Goal: Find contact information: Find contact information

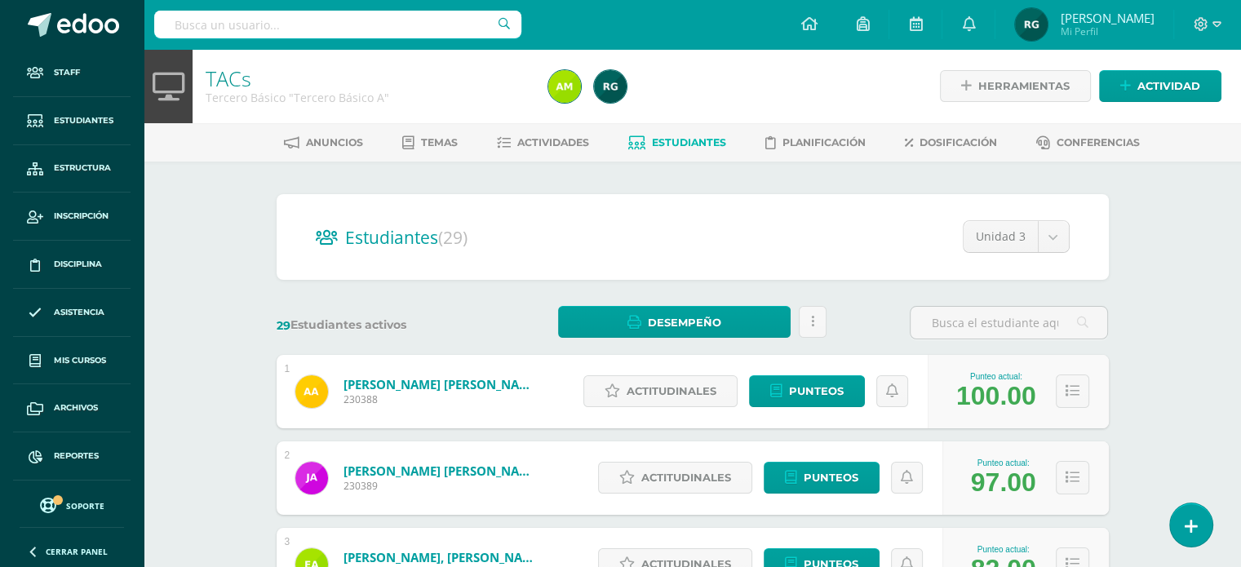
click at [267, 27] on input "text" at bounding box center [337, 25] width 367 height 28
type input "josue gamboa"
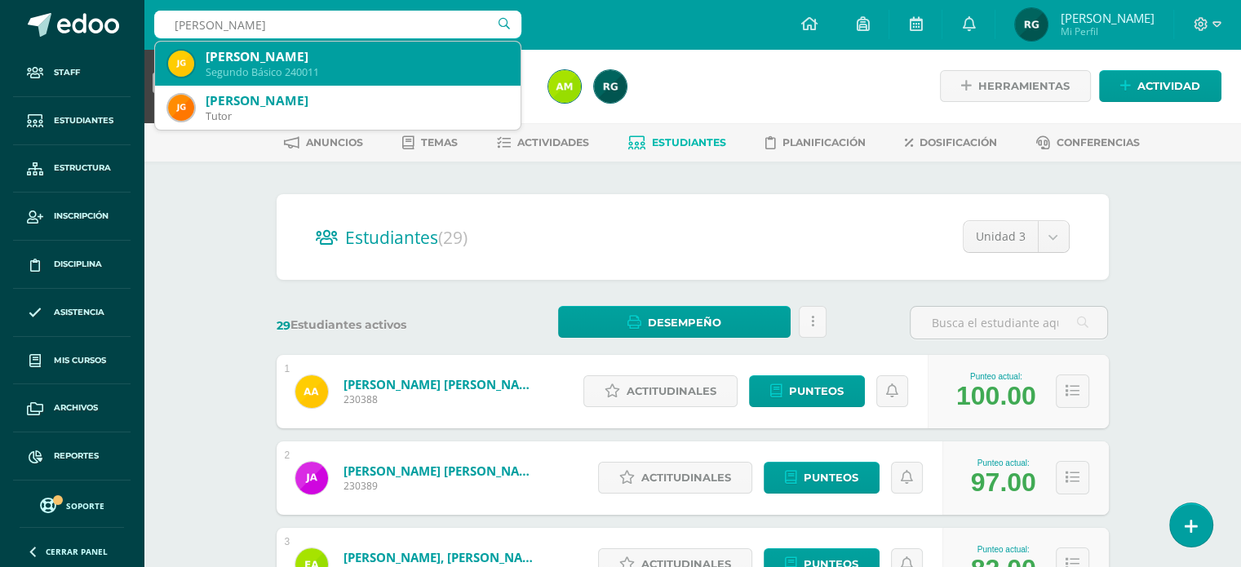
click at [307, 58] on div "Josué Rodrigo Gamboa Molina" at bounding box center [357, 56] width 302 height 17
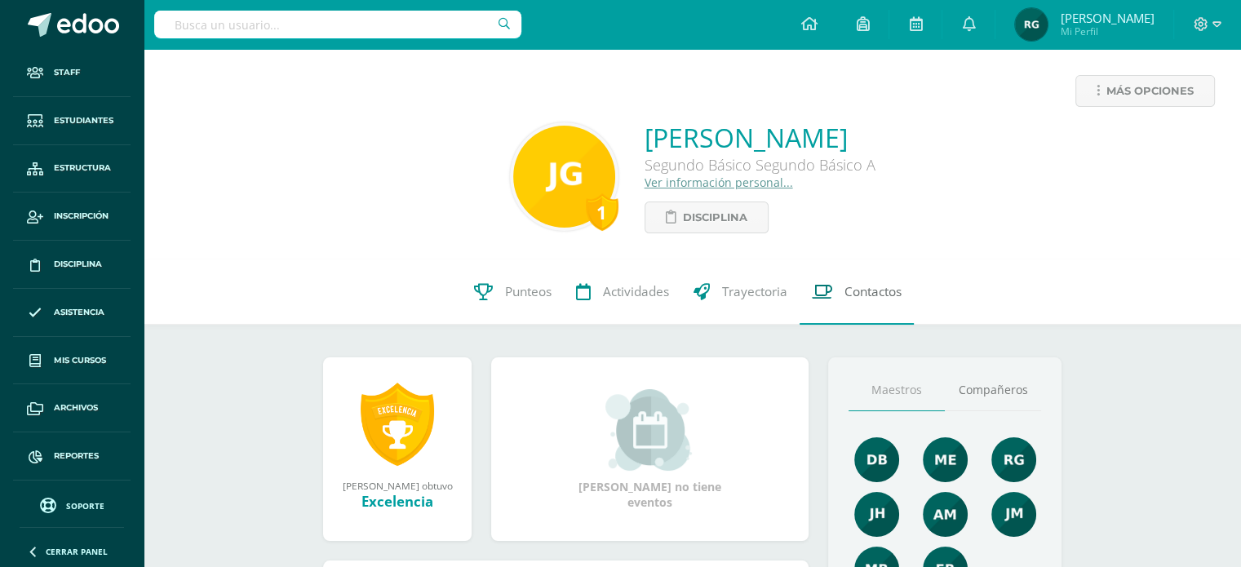
click at [877, 299] on span "Contactos" at bounding box center [872, 291] width 57 height 17
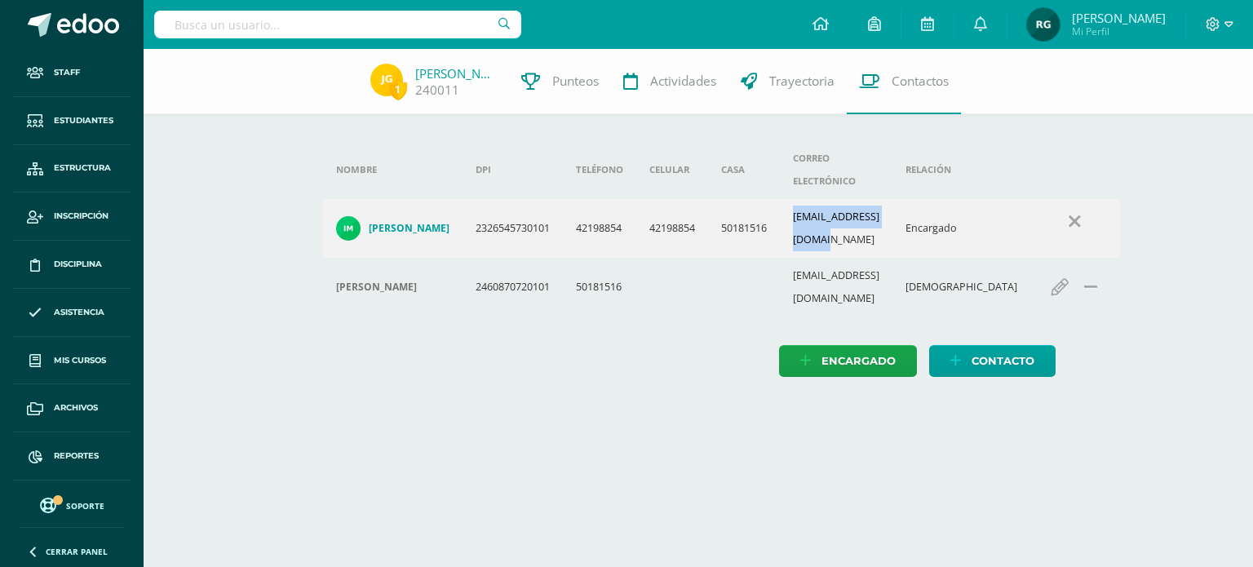
drag, startPoint x: 807, startPoint y: 195, endPoint x: 921, endPoint y: 201, distance: 114.3
click at [892, 201] on td "[EMAIL_ADDRESS][DOMAIN_NAME]" at bounding box center [836, 228] width 113 height 59
copy td "[EMAIL_ADDRESS][DOMAIN_NAME]"
